Goal: Check status: Verify the current state of an ongoing process or item

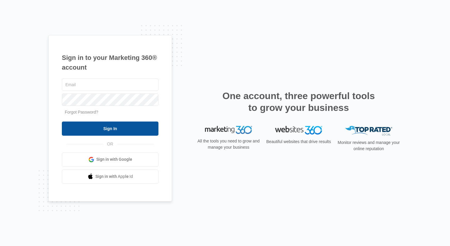
type input "[EMAIL_ADDRESS][DOMAIN_NAME]"
click at [111, 130] on input "Sign In" at bounding box center [110, 128] width 97 height 14
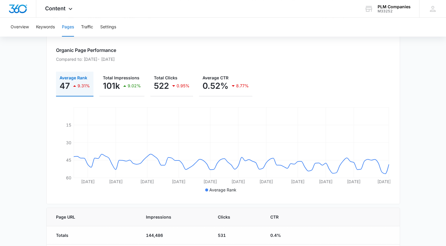
scroll to position [88, 0]
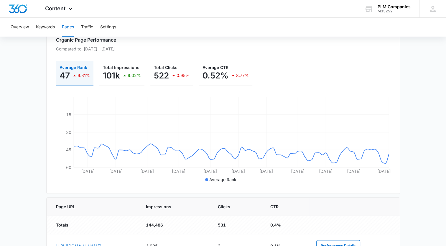
click at [32, 95] on main "Pages The Pages report shows data relative to your indexed website page URL's w…" at bounding box center [223, 233] width 446 height 532
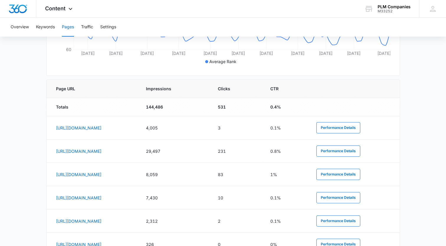
scroll to position [0, 0]
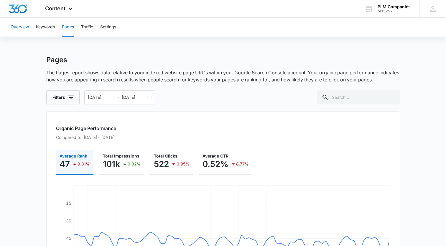
click at [18, 26] on button "Overview" at bounding box center [20, 27] width 18 height 19
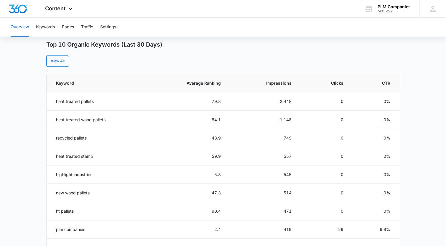
scroll to position [236, 0]
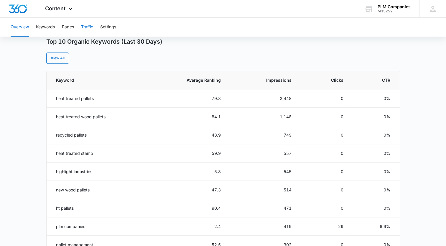
click at [90, 31] on button "Traffic" at bounding box center [87, 27] width 12 height 19
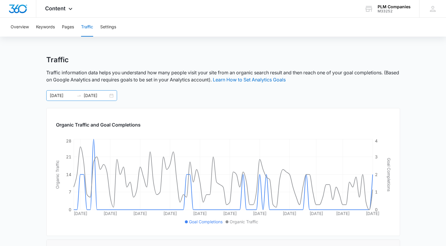
click at [110, 95] on div "[DATE] [DATE]" at bounding box center [81, 95] width 71 height 11
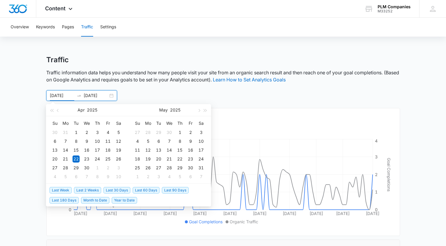
click at [119, 189] on span "Last 30 Days" at bounding box center [116, 190] width 27 height 6
type input "[DATE]"
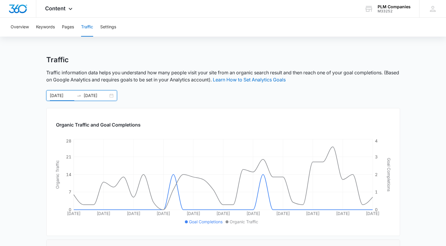
click at [409, 96] on main "Traffic Traffic information data helps you understand how many people visit you…" at bounding box center [223, 215] width 446 height 321
click at [66, 9] on div "Content Apps Reputation Websites Forms CRM Email Social Payments POS Content Ad…" at bounding box center [59, 8] width 47 height 17
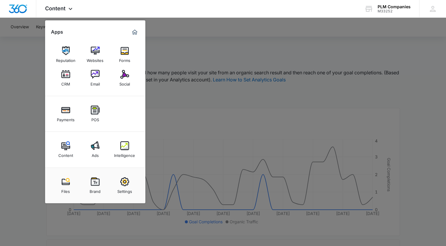
click at [219, 60] on div at bounding box center [223, 123] width 446 height 246
